Goal: Check status: Check status

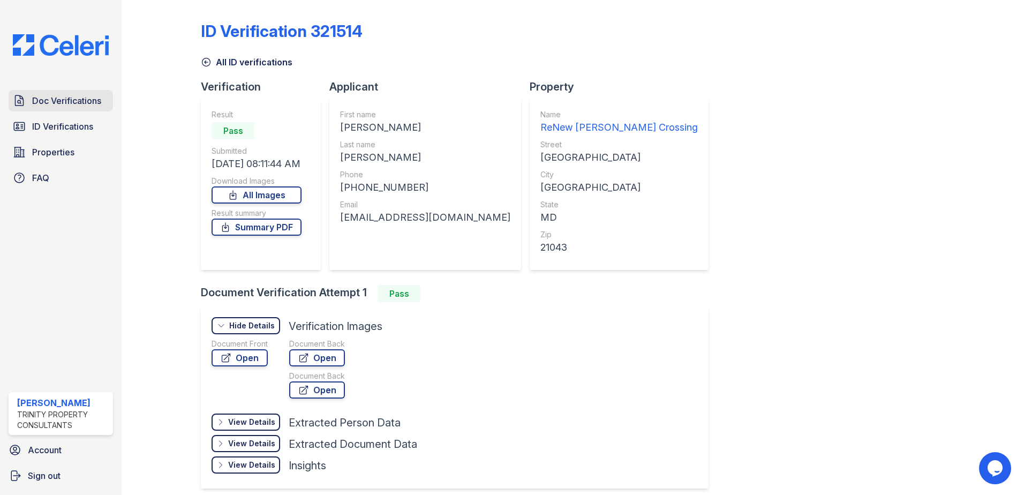
click at [54, 108] on link "Doc Verifications" at bounding box center [61, 100] width 104 height 21
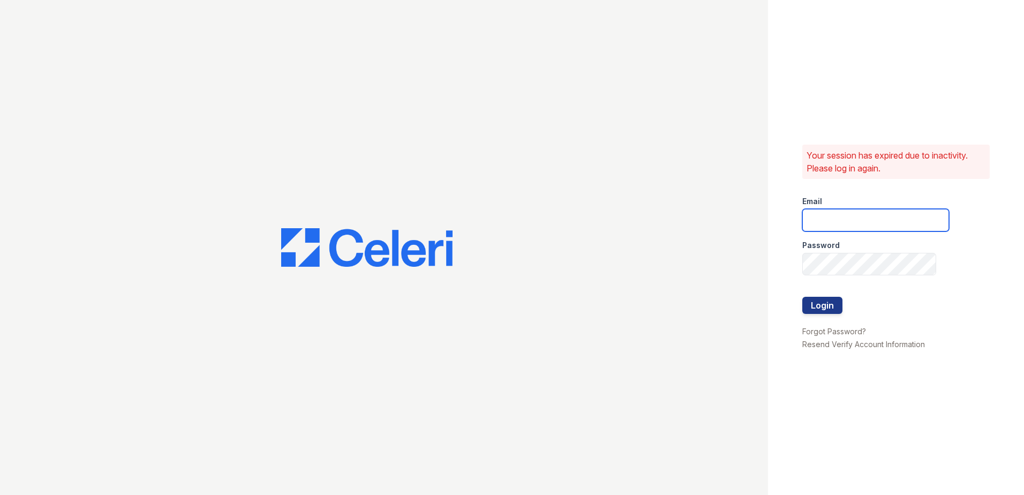
type input "[EMAIL_ADDRESS][DOMAIN_NAME]"
click at [830, 299] on button "Login" at bounding box center [822, 305] width 40 height 17
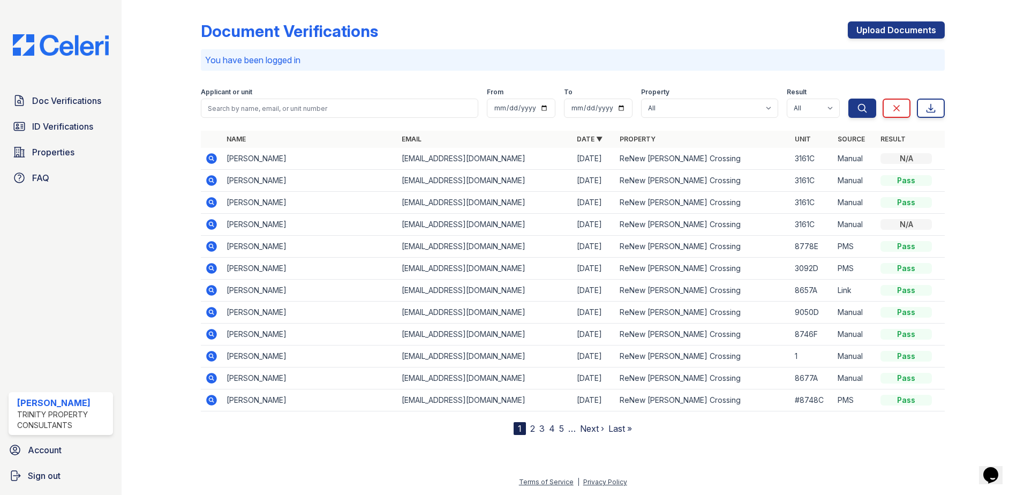
click at [215, 247] on icon at bounding box center [211, 246] width 11 height 11
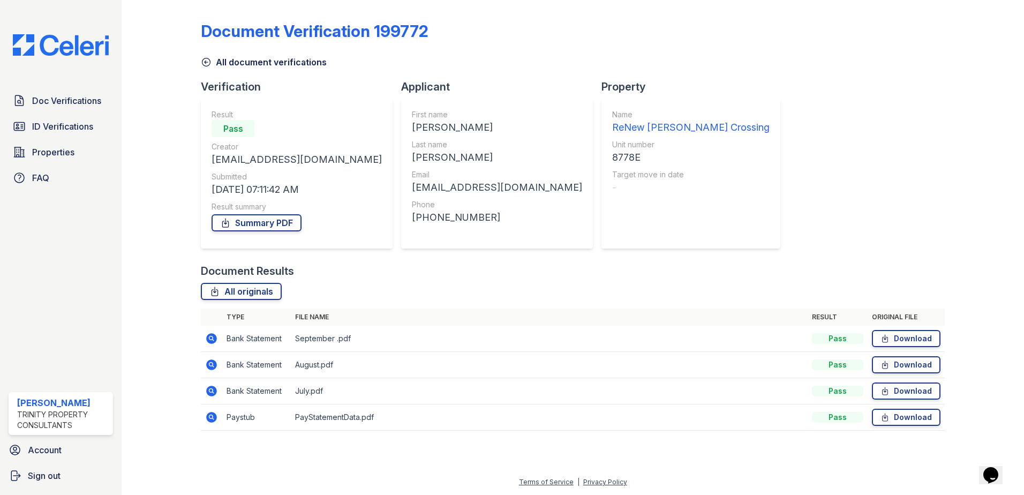
click at [214, 415] on icon at bounding box center [211, 417] width 11 height 11
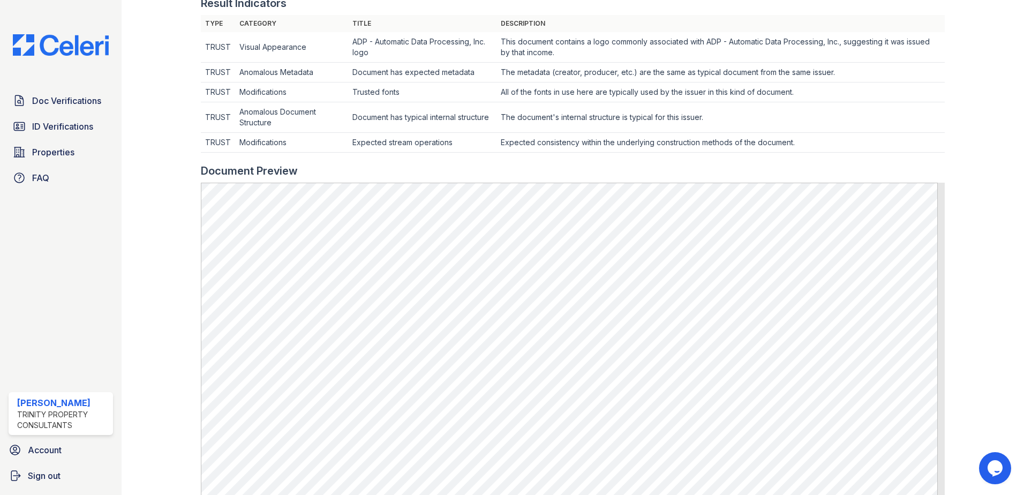
scroll to position [321, 0]
